Goal: Task Accomplishment & Management: Use online tool/utility

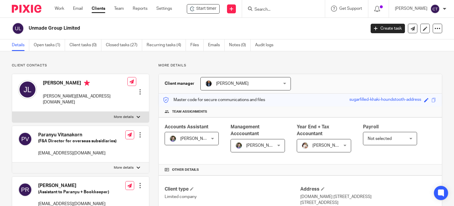
click at [263, 10] on input "Search" at bounding box center [280, 9] width 53 height 5
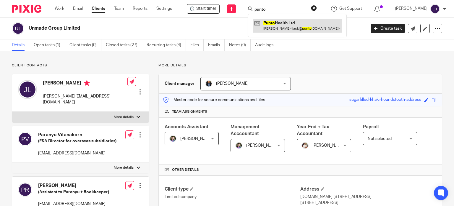
type input "punto"
click at [270, 25] on link at bounding box center [297, 26] width 89 height 14
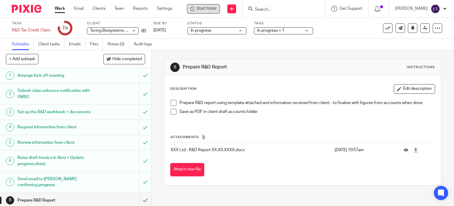
click at [211, 8] on span "Start timer" at bounding box center [207, 9] width 20 height 6
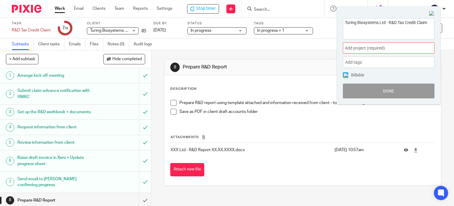
click at [379, 49] on span "Add project (required) :" at bounding box center [382, 48] width 75 height 6
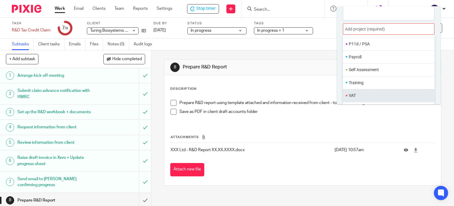
scroll to position [29, 0]
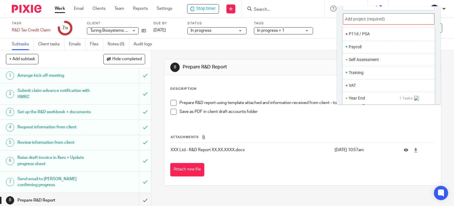
click at [370, 99] on li "Year End" at bounding box center [374, 98] width 51 height 6
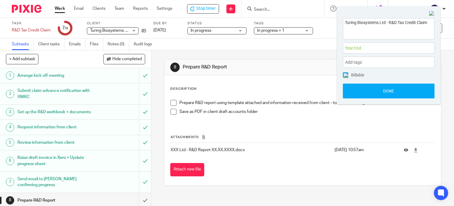
scroll to position [0, 0]
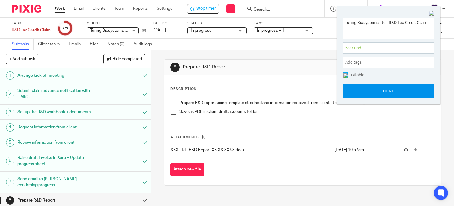
drag, startPoint x: 365, startPoint y: 90, endPoint x: 352, endPoint y: 91, distance: 13.6
click at [365, 90] on button "Done" at bounding box center [389, 90] width 92 height 15
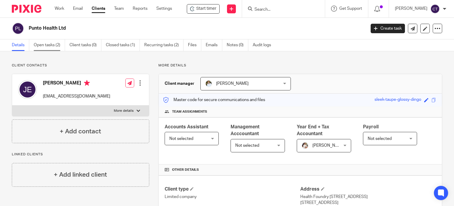
click at [40, 45] on link "Open tasks (2)" at bounding box center [49, 45] width 31 height 12
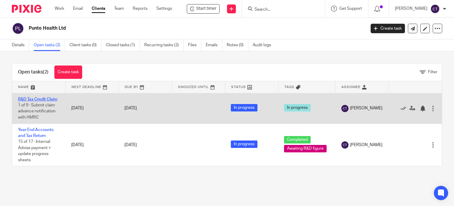
click at [37, 97] on link "R&D Tax Credit Claim" at bounding box center [37, 99] width 39 height 4
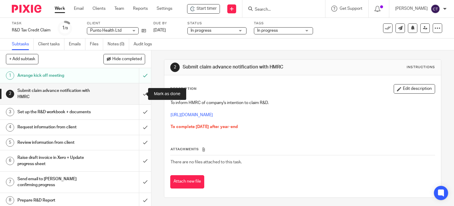
click at [139, 91] on input "submit" at bounding box center [75, 93] width 151 height 21
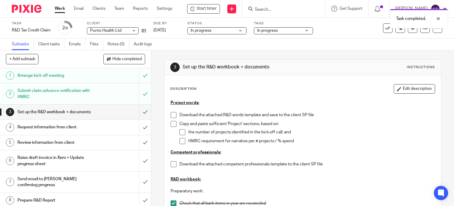
drag, startPoint x: 403, startPoint y: 91, endPoint x: 351, endPoint y: 102, distance: 53.3
click at [401, 91] on button "Edit description" at bounding box center [414, 88] width 41 height 9
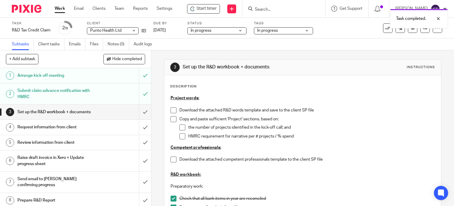
click at [180, 109] on p "Download the attached R&D words template and save to the client SP file" at bounding box center [308, 110] width 256 height 6
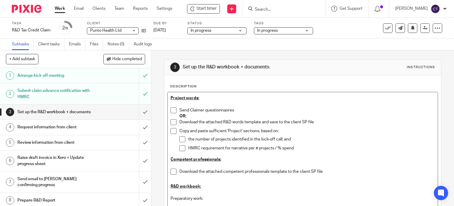
click at [203, 107] on p "Send Claimer questionnaores" at bounding box center [308, 110] width 256 height 6
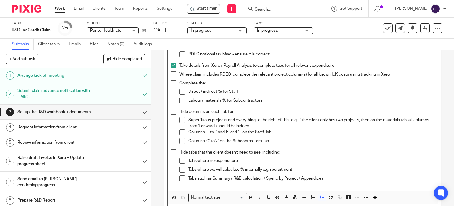
scroll to position [291, 0]
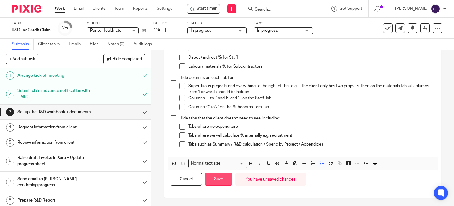
click at [223, 178] on button "Save" at bounding box center [219, 178] width 28 height 13
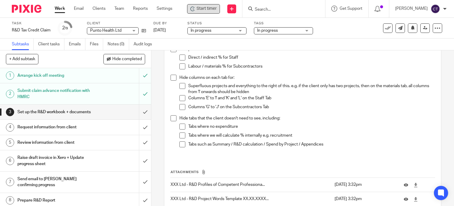
click at [203, 7] on span "Start timer" at bounding box center [207, 9] width 20 height 6
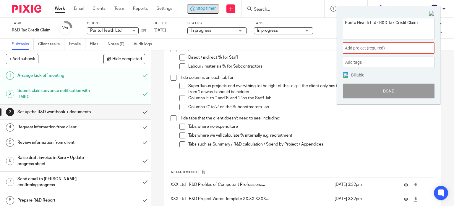
click at [370, 49] on span "Add project (required) :" at bounding box center [382, 48] width 75 height 6
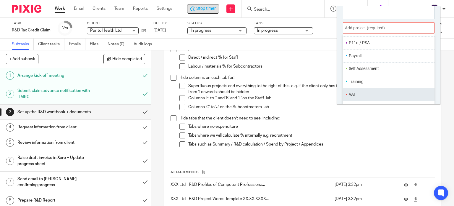
scroll to position [29, 0]
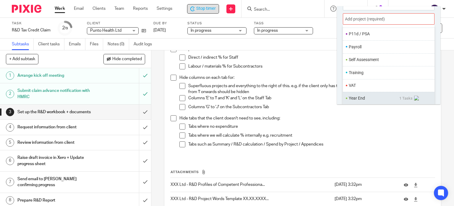
click at [356, 99] on li "Year End" at bounding box center [374, 98] width 51 height 6
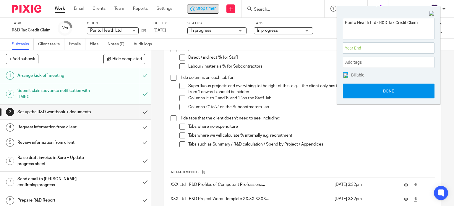
click at [359, 96] on button "Done" at bounding box center [389, 90] width 92 height 15
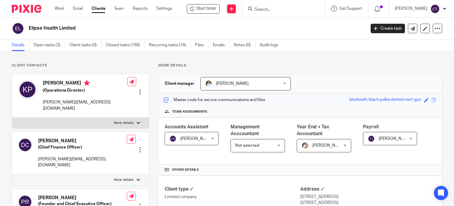
click at [270, 5] on form at bounding box center [285, 8] width 63 height 7
click at [267, 9] on input "Search" at bounding box center [280, 9] width 53 height 5
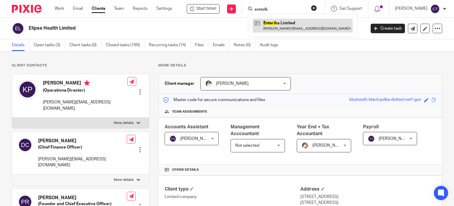
type input "enterik"
click at [272, 25] on link at bounding box center [303, 26] width 100 height 14
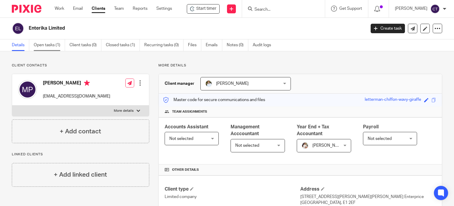
click at [43, 46] on link "Open tasks (1)" at bounding box center [49, 45] width 31 height 12
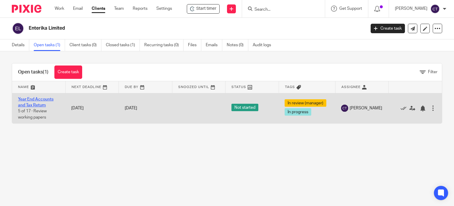
click at [30, 104] on link "Year End Accounts and Tax Return" at bounding box center [35, 102] width 35 height 10
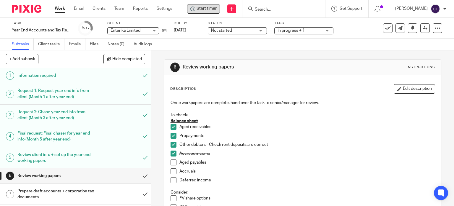
click at [199, 8] on span "Start timer" at bounding box center [207, 9] width 20 height 6
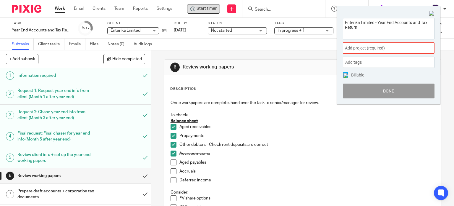
click at [367, 49] on span "Add project (required) :" at bounding box center [382, 48] width 75 height 6
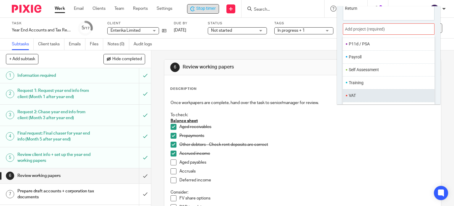
scroll to position [29, 0]
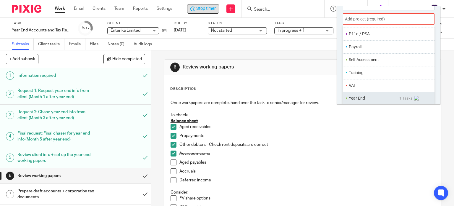
click at [358, 101] on ul "Year End 1 Tasks" at bounding box center [389, 98] width 92 height 13
click at [359, 97] on li "Year End" at bounding box center [374, 98] width 51 height 6
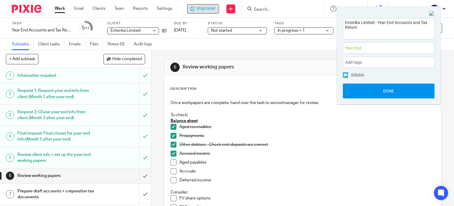
scroll to position [0, 0]
click at [363, 88] on button "Done" at bounding box center [389, 90] width 92 height 15
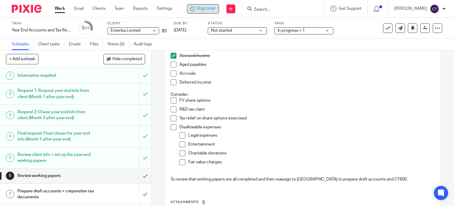
scroll to position [89, 0]
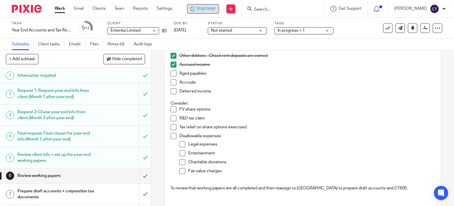
click at [171, 74] on span at bounding box center [174, 73] width 6 height 6
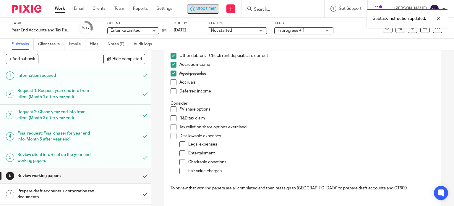
click at [171, 83] on span at bounding box center [174, 82] width 6 height 6
click at [171, 111] on span at bounding box center [174, 109] width 6 height 6
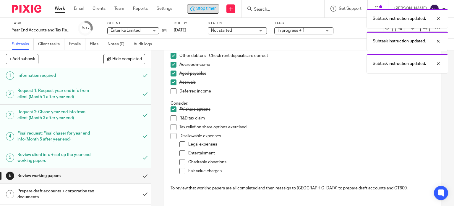
click at [172, 119] on span at bounding box center [174, 118] width 6 height 6
click at [173, 135] on span at bounding box center [174, 136] width 6 height 6
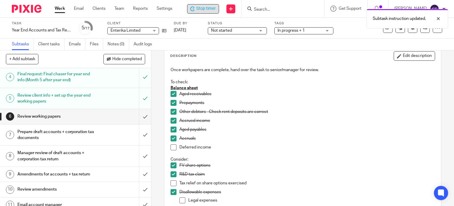
scroll to position [0, 0]
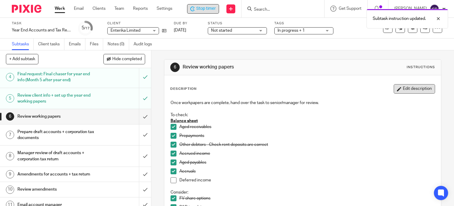
click at [406, 89] on button "Edit description" at bounding box center [414, 88] width 41 height 9
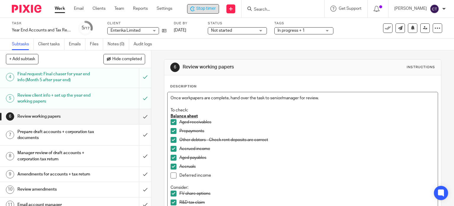
click at [324, 99] on p "Once workpapers are complete, hand over the task to senior/manager for review." at bounding box center [303, 98] width 265 height 6
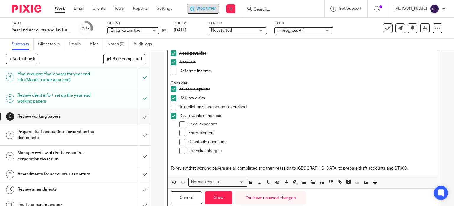
scroll to position [129, 0]
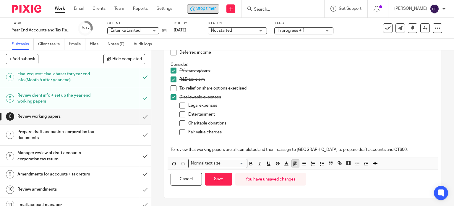
click at [293, 163] on icon "button" at bounding box center [295, 163] width 5 height 5
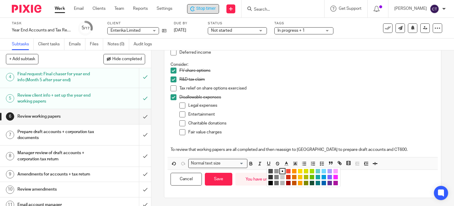
drag, startPoint x: 299, startPoint y: 170, endPoint x: 283, endPoint y: 158, distance: 19.6
click at [299, 170] on li "color:#FCDC00" at bounding box center [300, 171] width 4 height 4
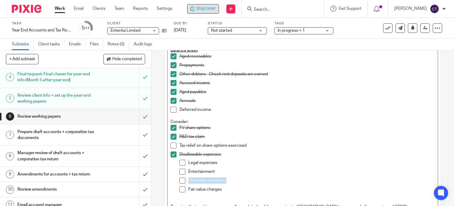
scroll to position [0, 0]
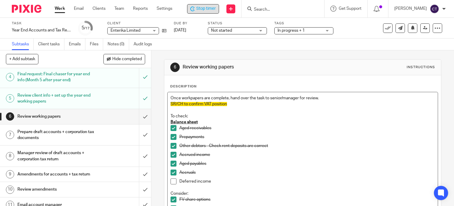
click at [178, 104] on span "SR/CH to confirm VAT position" at bounding box center [199, 104] width 56 height 4
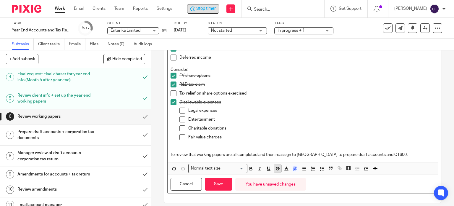
scroll to position [129, 0]
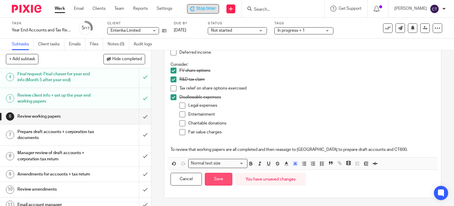
drag, startPoint x: 227, startPoint y: 180, endPoint x: 223, endPoint y: 180, distance: 3.9
click at [226, 180] on button "Save" at bounding box center [219, 178] width 28 height 13
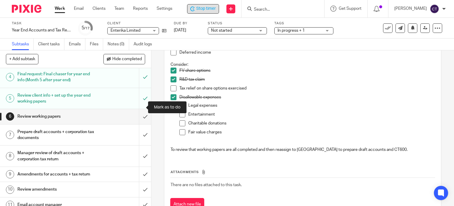
scroll to position [0, 0]
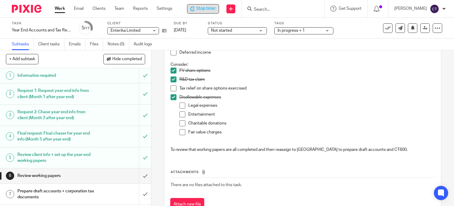
click at [267, 7] on input "Search" at bounding box center [279, 9] width 53 height 5
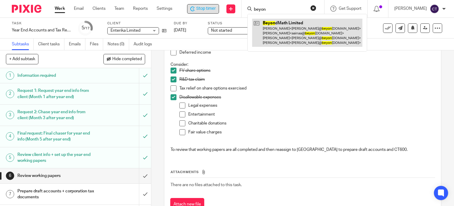
type input "beyon"
click at [302, 25] on link at bounding box center [307, 33] width 110 height 28
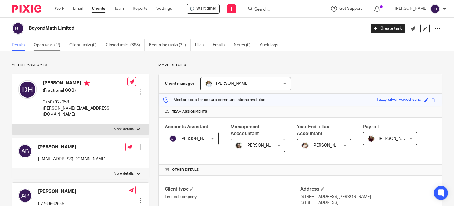
click at [38, 43] on link "Open tasks (7)" at bounding box center [49, 45] width 31 height 12
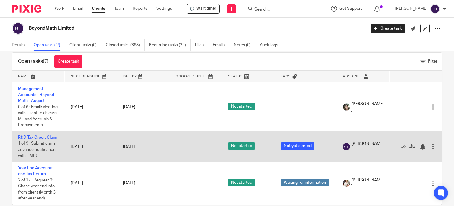
scroll to position [21, 0]
